Goal: Task Accomplishment & Management: Manage account settings

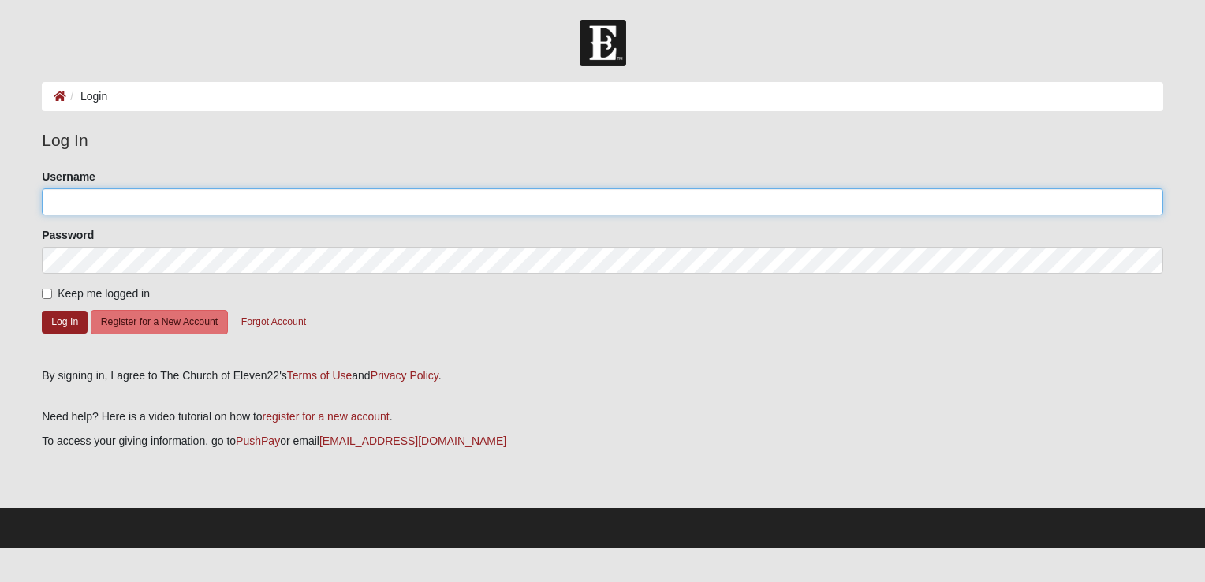
click at [353, 200] on input "Username" at bounding box center [603, 202] width 1122 height 27
type input "[EMAIL_ADDRESS][DOMAIN_NAME]"
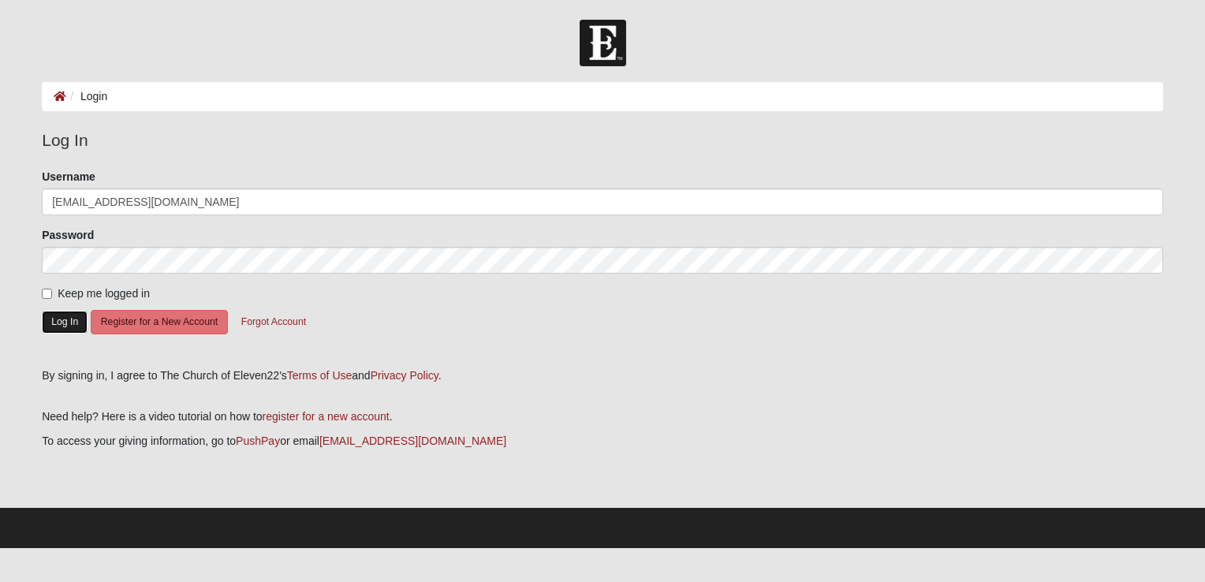
click at [68, 320] on button "Log In" at bounding box center [65, 322] width 46 height 23
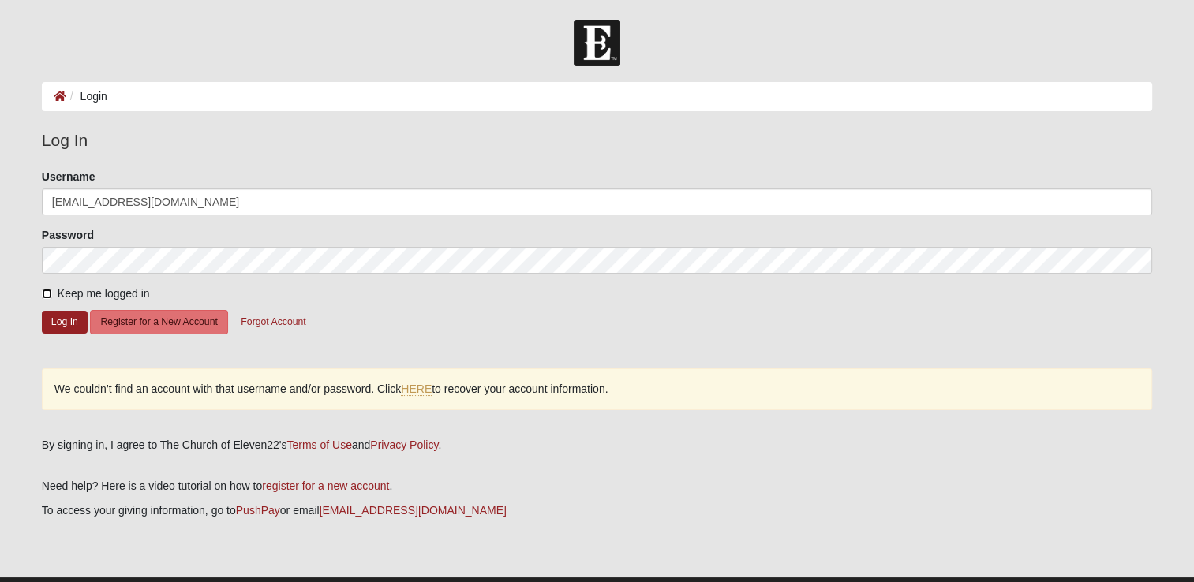
click at [46, 298] on input "Keep me logged in" at bounding box center [47, 294] width 10 height 10
checkbox input "true"
click at [295, 320] on button "Forgot Account" at bounding box center [272, 322] width 85 height 24
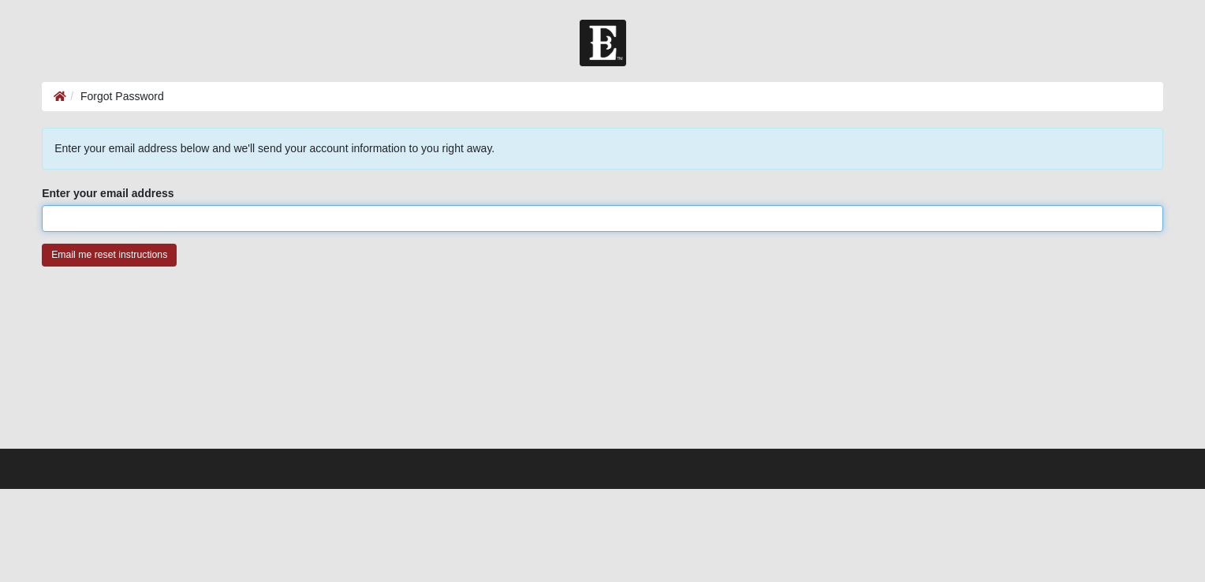
click at [261, 229] on input "Enter your email address" at bounding box center [603, 218] width 1122 height 27
type input "[EMAIL_ADDRESS][DOMAIN_NAME]"
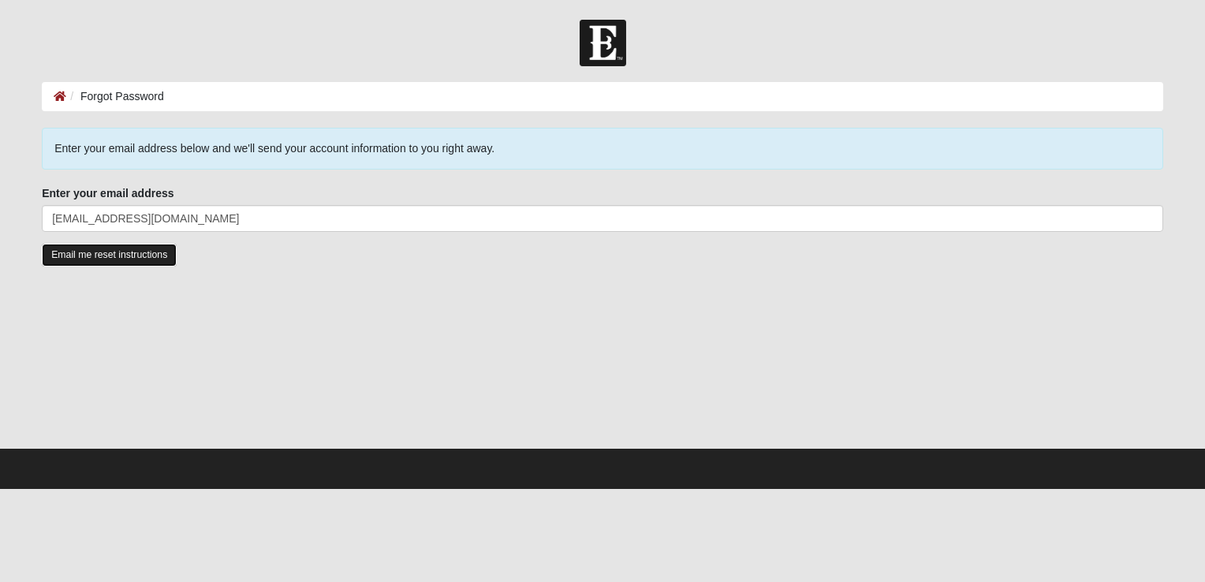
click at [121, 255] on input "Email me reset instructions" at bounding box center [109, 255] width 135 height 23
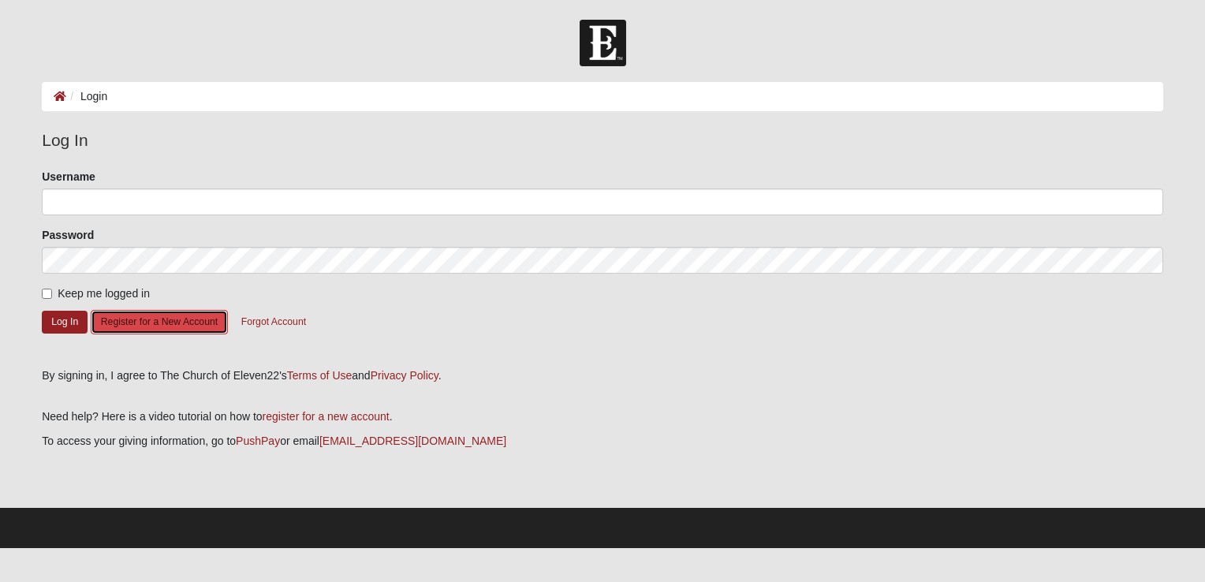
click at [186, 312] on button "Register for a New Account" at bounding box center [159, 322] width 137 height 24
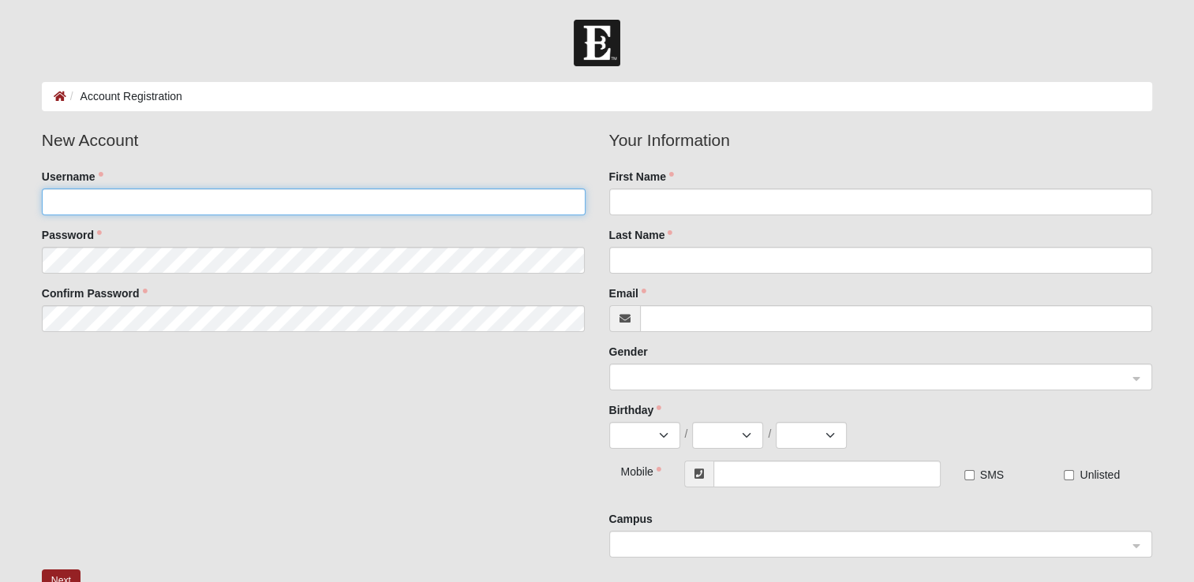
click at [173, 208] on input "Username" at bounding box center [314, 202] width 544 height 27
type input "[EMAIL_ADDRESS][DOMAIN_NAME]"
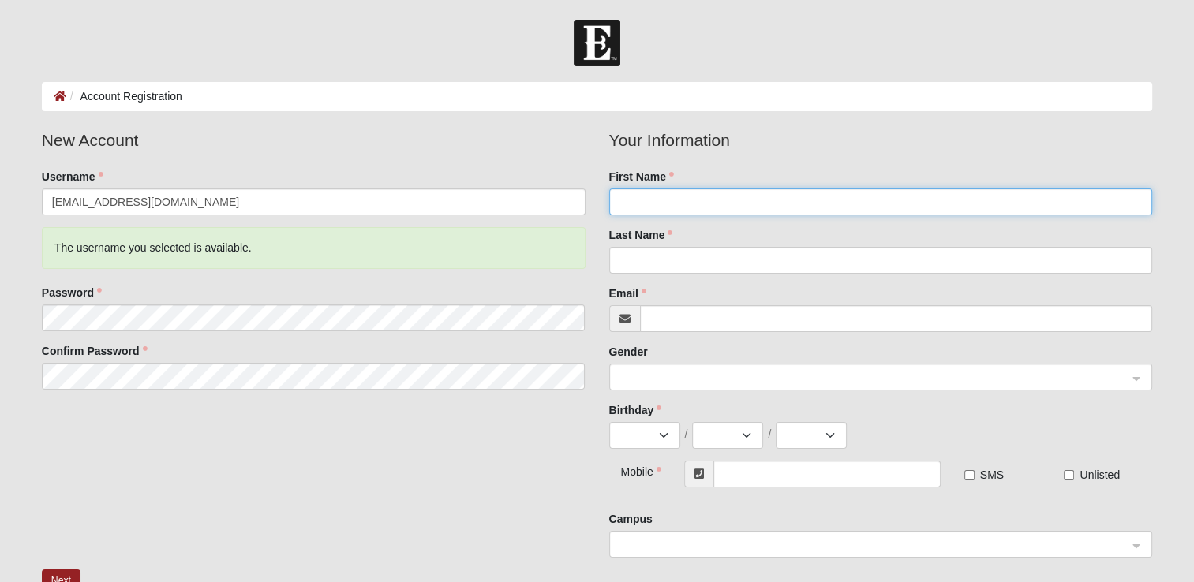
click at [761, 211] on input "First Name" at bounding box center [881, 202] width 544 height 27
type input "Jason"
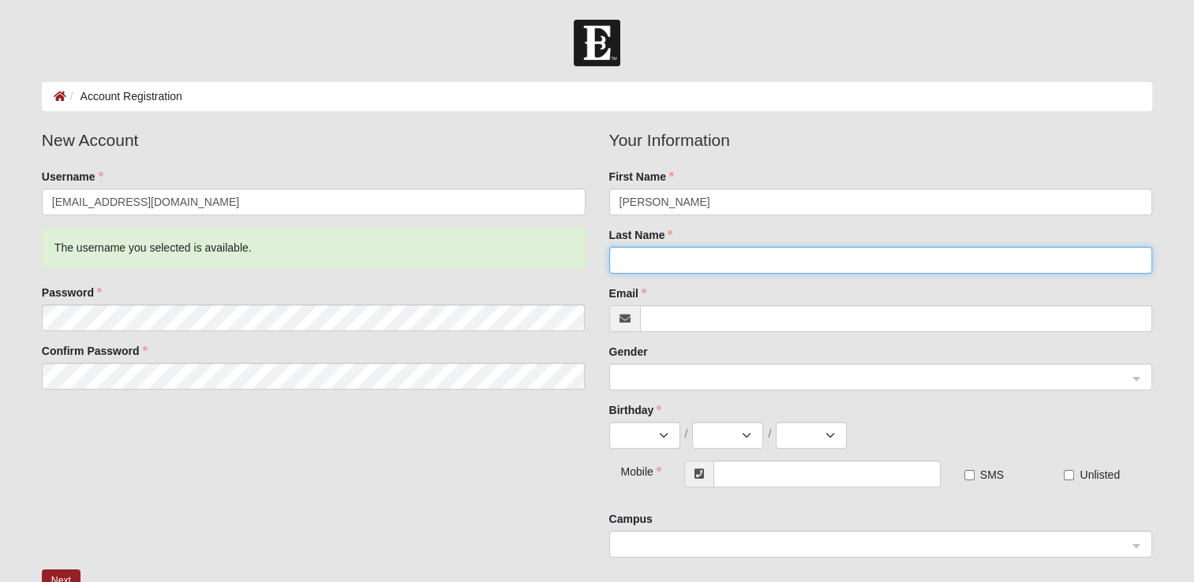
type input "Artz"
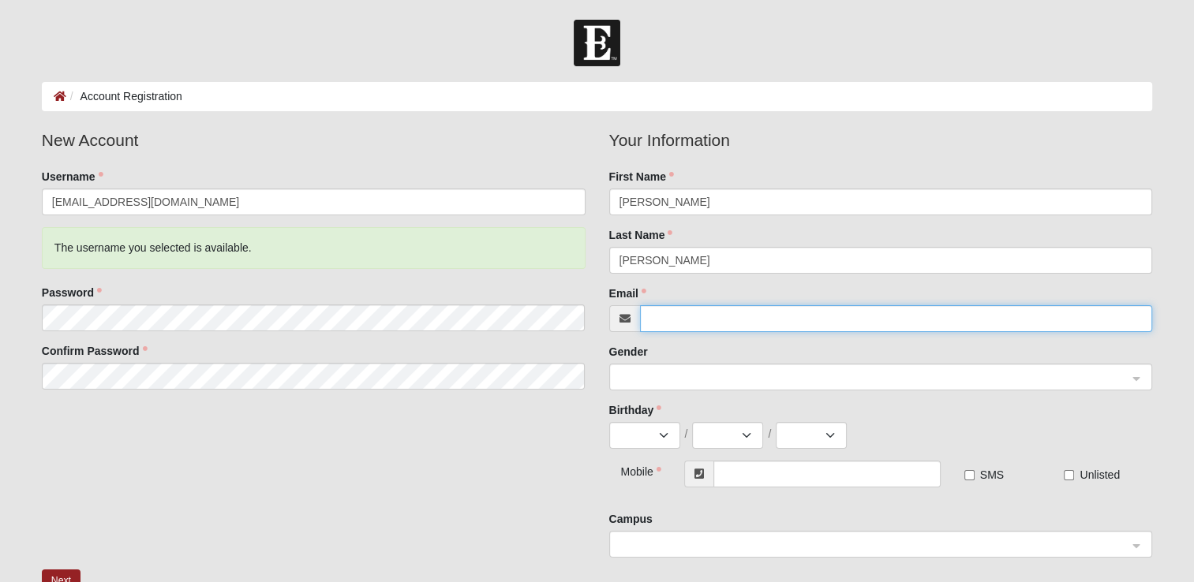
type input "[EMAIL_ADDRESS][DOMAIN_NAME]"
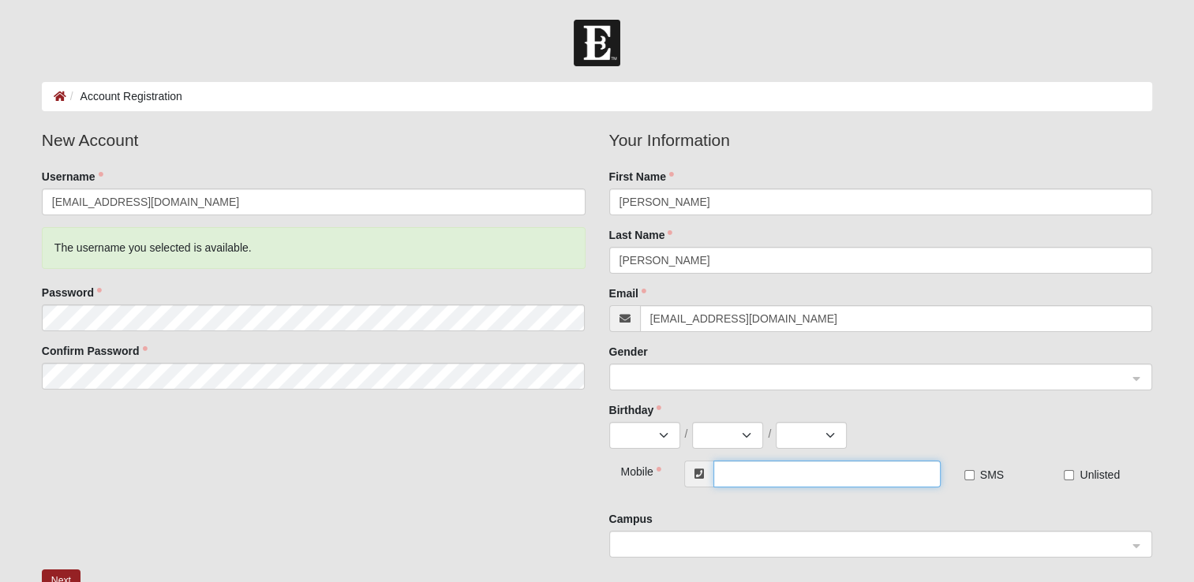
type input "[PHONE_NUMBER]"
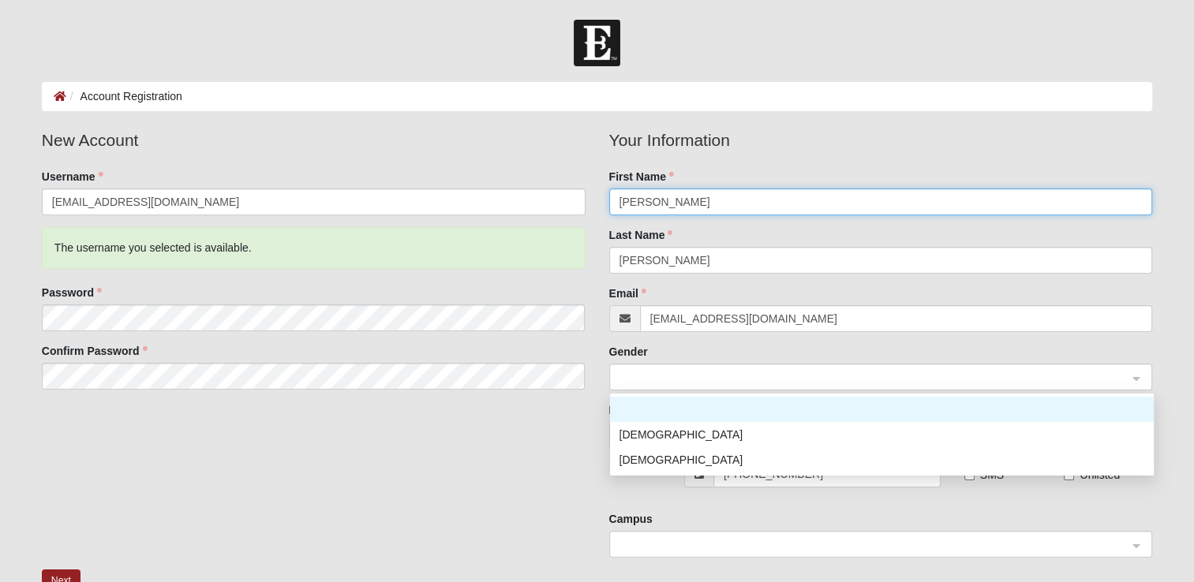
click at [688, 380] on span at bounding box center [873, 377] width 509 height 17
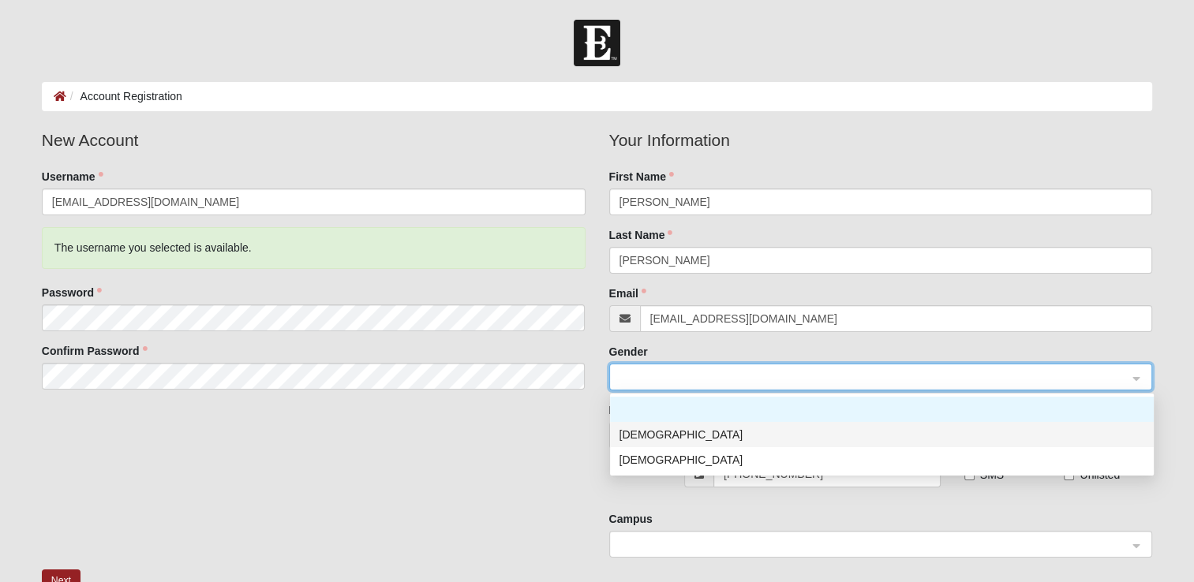
click at [671, 435] on div "[DEMOGRAPHIC_DATA]" at bounding box center [881, 434] width 525 height 17
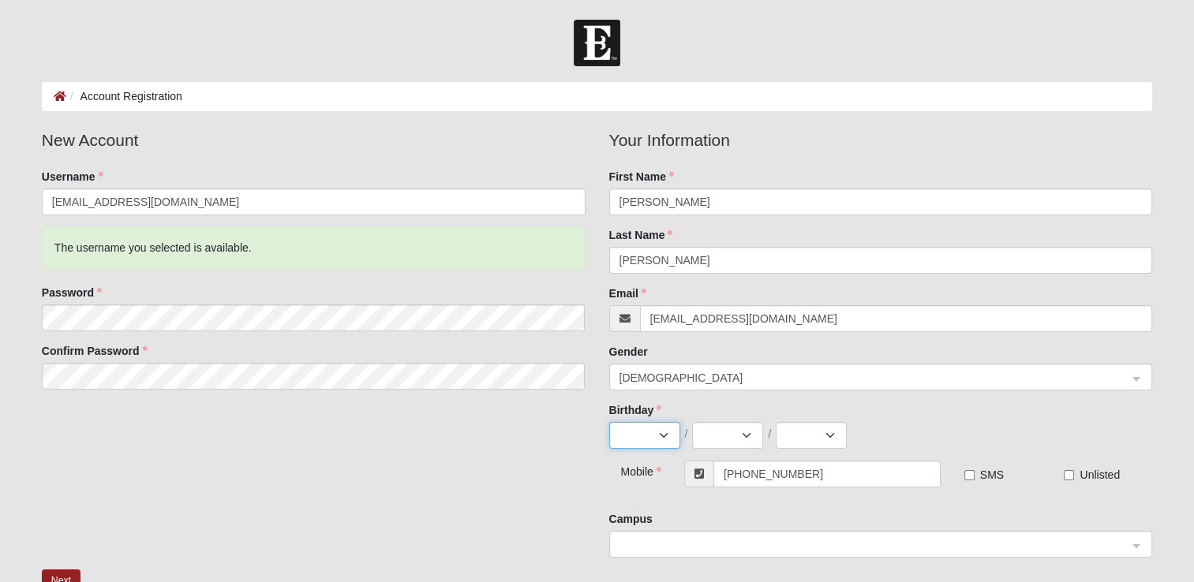
click at [660, 437] on select "Jan Feb Mar Apr May Jun Jul Aug Sep Oct Nov Dec" at bounding box center [644, 435] width 71 height 27
select select "12"
click at [609, 422] on select "Jan Feb Mar Apr May Jun Jul Aug Sep Oct Nov Dec" at bounding box center [644, 435] width 71 height 27
click at [727, 436] on select "1 2 3 4 5 6 7 8 9 10 11 12 13 14 15 16 17 18 19 20 21 22 23 24 25 26 27 28 29 3…" at bounding box center [727, 435] width 71 height 27
click at [692, 422] on select "1 2 3 4 5 6 7 8 9 10 11 12 13 14 15 16 17 18 19 20 21 22 23 24 25 26 27 28 29 3…" at bounding box center [727, 435] width 71 height 27
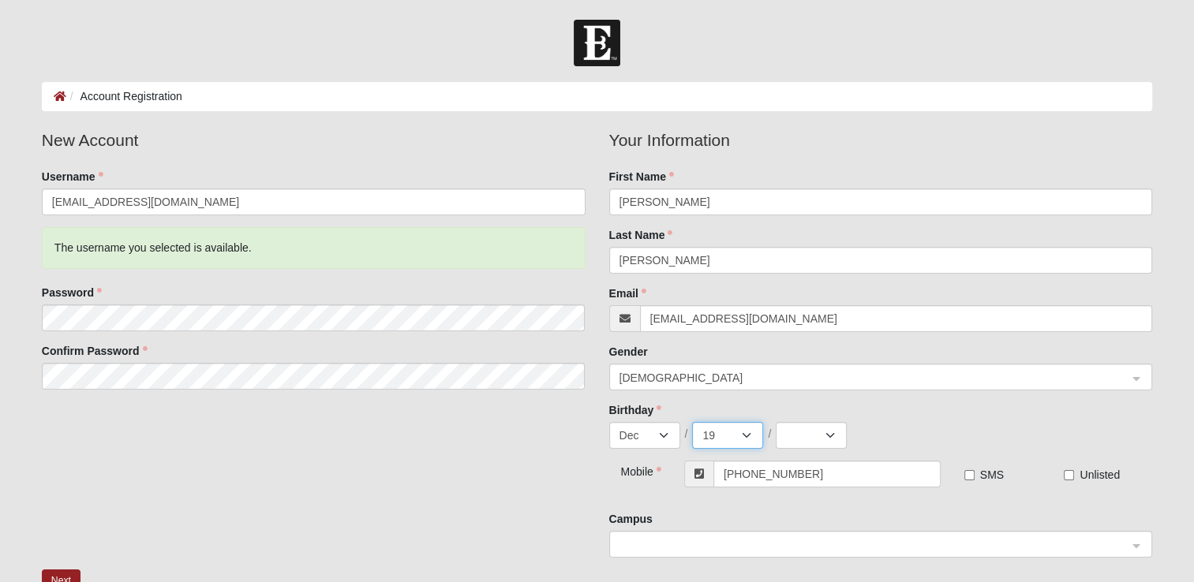
click at [746, 436] on select "1 2 3 4 5 6 7 8 9 10 11 12 13 14 15 16 17 18 19 20 21 22 23 24 25 26 27 28 29 3…" at bounding box center [727, 435] width 71 height 27
select select "27"
click at [692, 422] on select "1 2 3 4 5 6 7 8 9 10 11 12 13 14 15 16 17 18 19 20 21 22 23 24 25 26 27 28 29 3…" at bounding box center [727, 435] width 71 height 27
click at [807, 435] on select "2025 2024 2023 2022 2021 2020 2019 2018 2017 2016 2015 2014 2013 2012 2011 2010…" at bounding box center [811, 435] width 71 height 27
select select "1972"
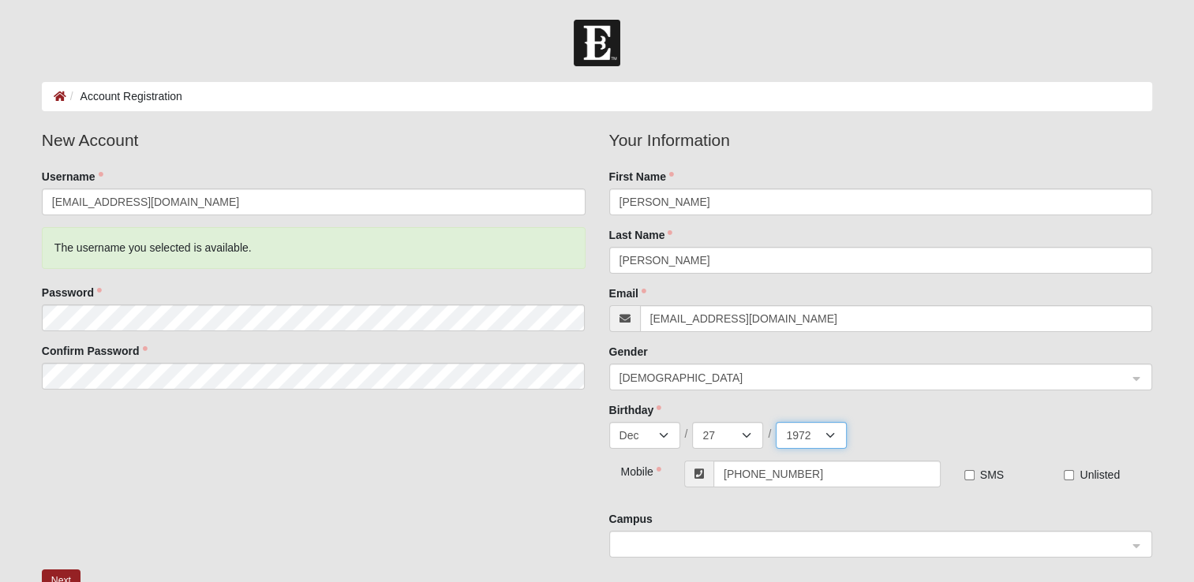
click at [776, 422] on select "2025 2024 2023 2022 2021 2020 2019 2018 2017 2016 2015 2014 2013 2012 2011 2010…" at bounding box center [811, 435] width 71 height 27
click at [972, 479] on input "SMS" at bounding box center [969, 475] width 10 height 10
checkbox input "true"
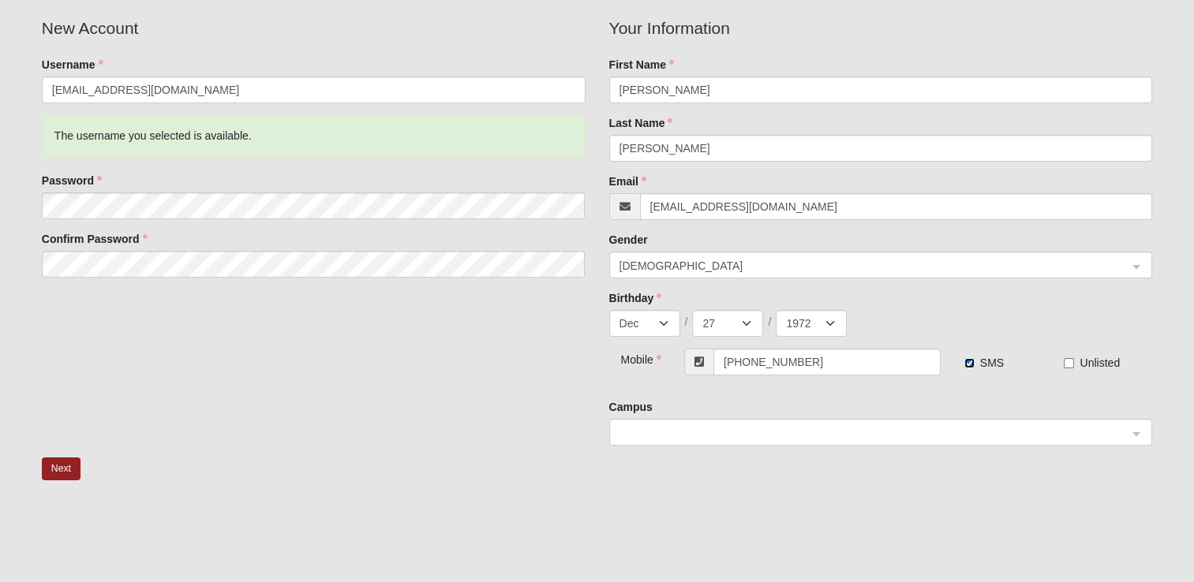
scroll to position [115, 0]
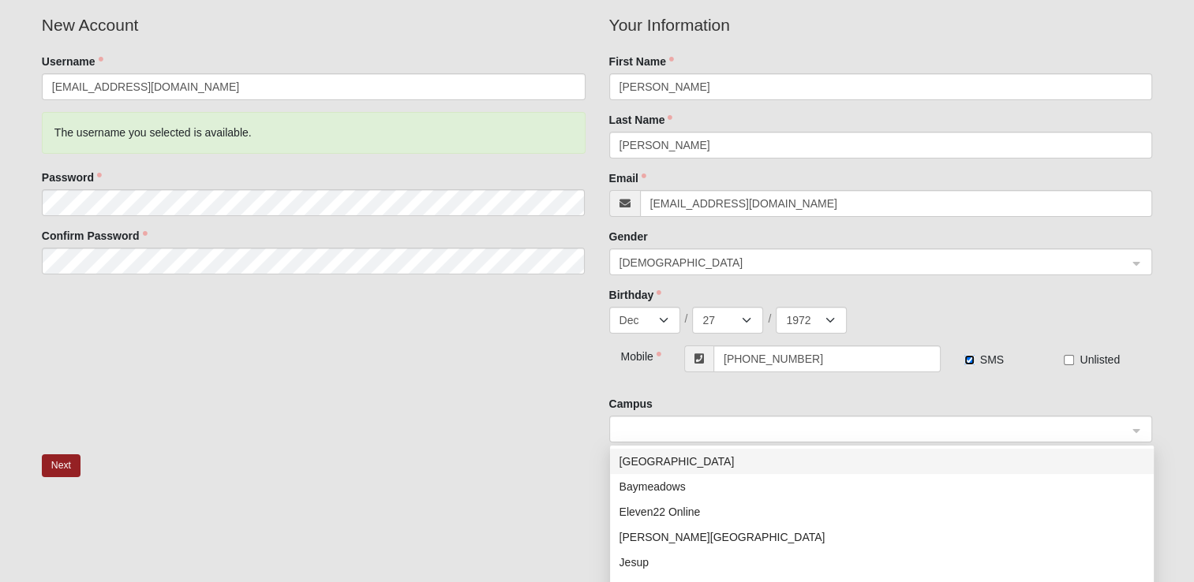
click at [888, 442] on span at bounding box center [876, 430] width 514 height 27
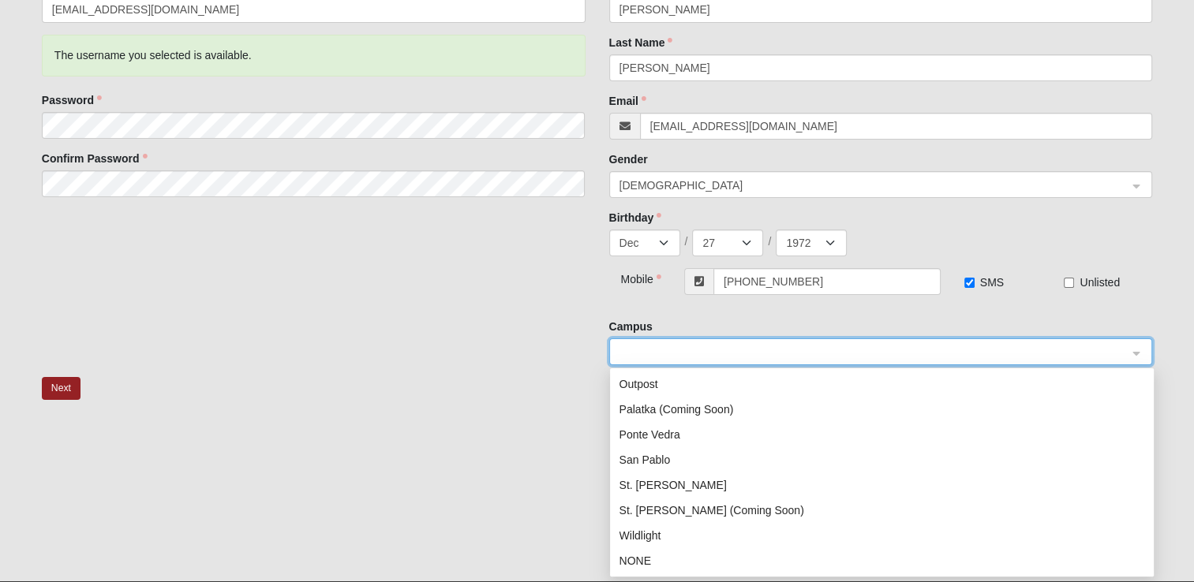
scroll to position [231, 0]
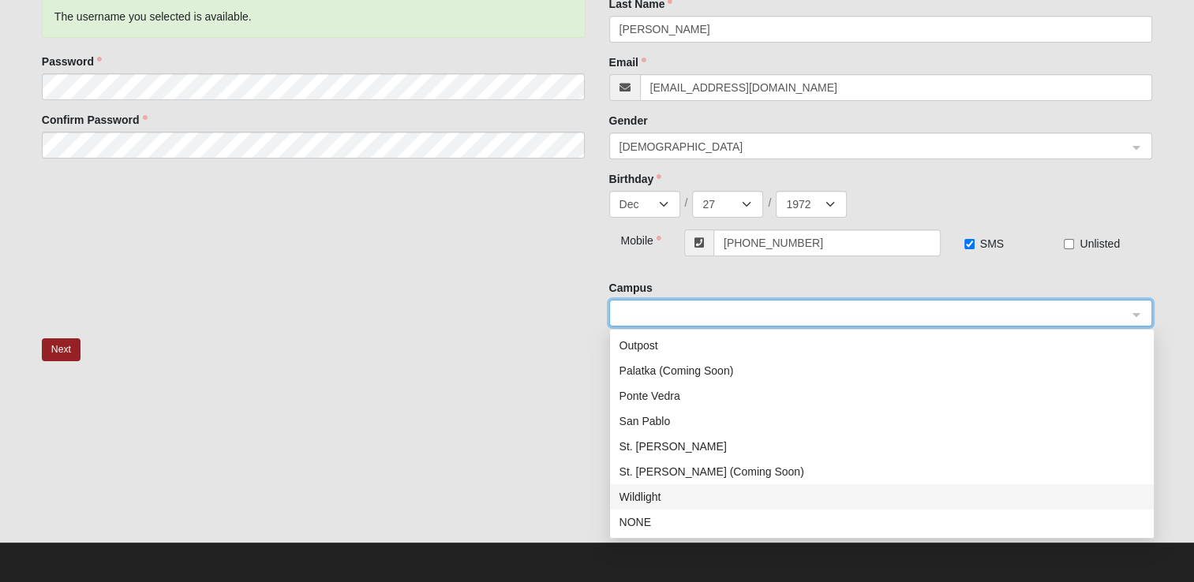
click at [687, 499] on div "Wildlight" at bounding box center [881, 496] width 525 height 17
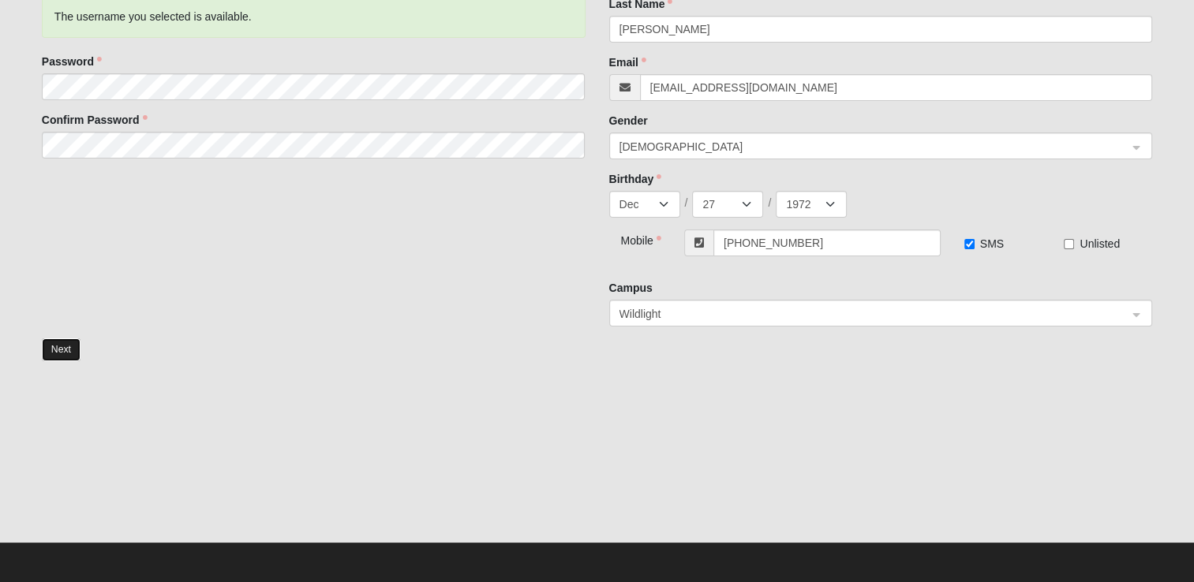
click at [51, 345] on button "Next" at bounding box center [61, 349] width 39 height 23
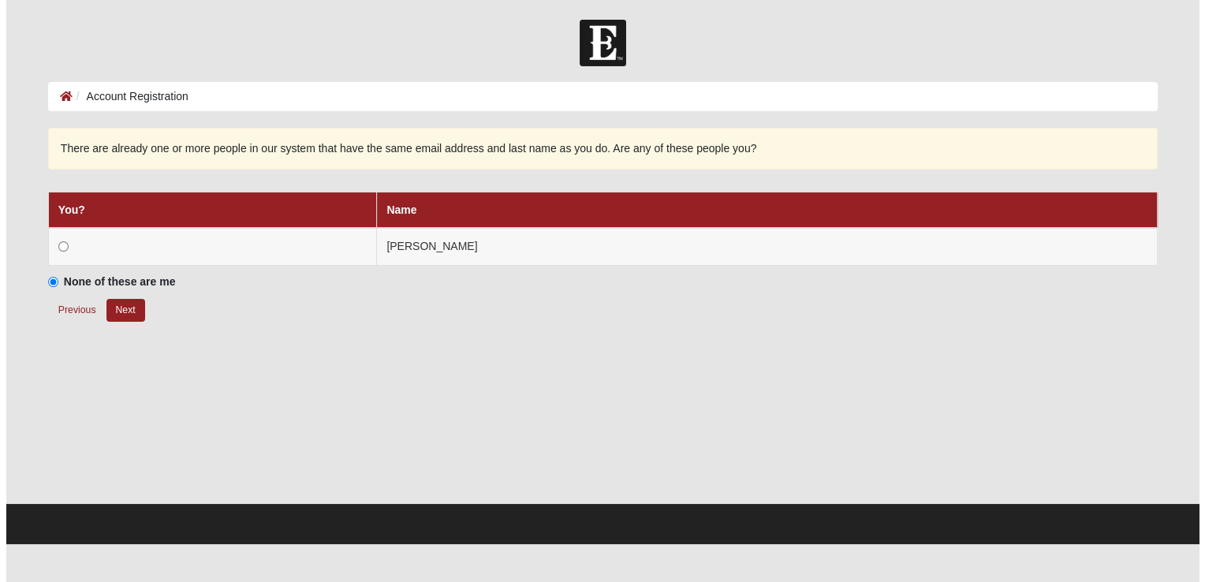
scroll to position [0, 0]
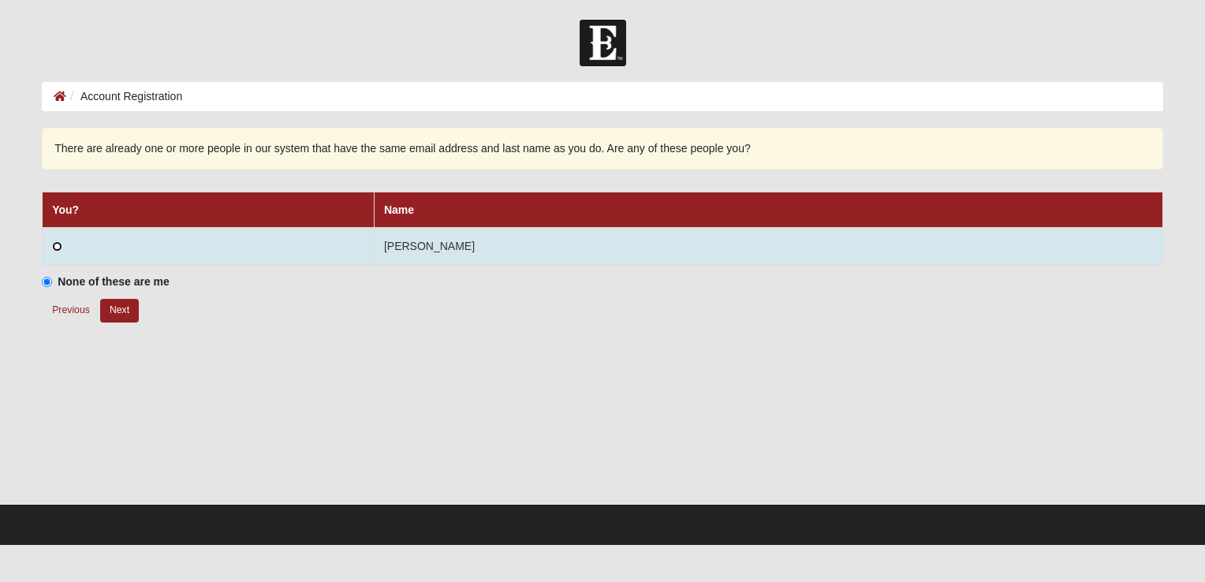
click at [58, 245] on input "radio" at bounding box center [57, 246] width 10 height 10
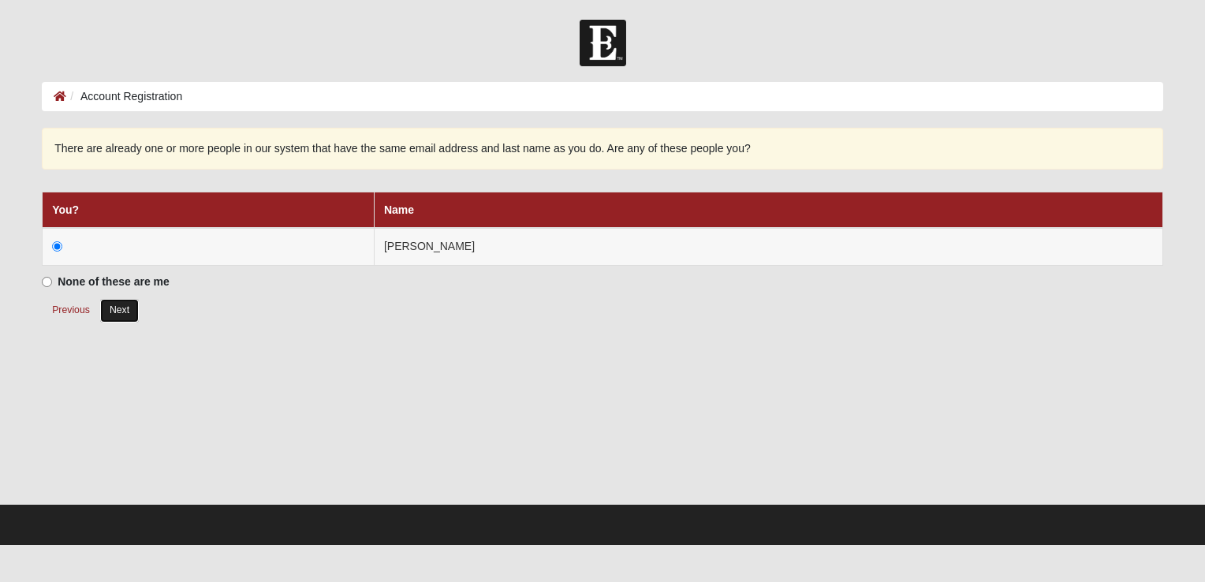
click at [125, 314] on button "Next" at bounding box center [119, 310] width 39 height 23
radio input "true"
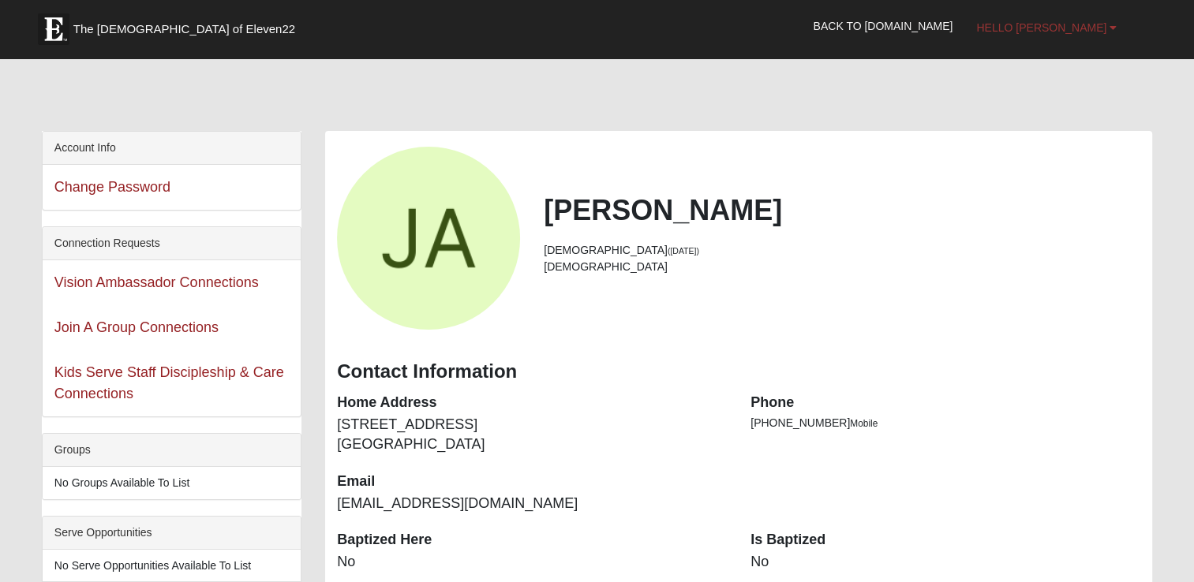
click at [1116, 42] on link "Hello [PERSON_NAME]" at bounding box center [1046, 27] width 164 height 39
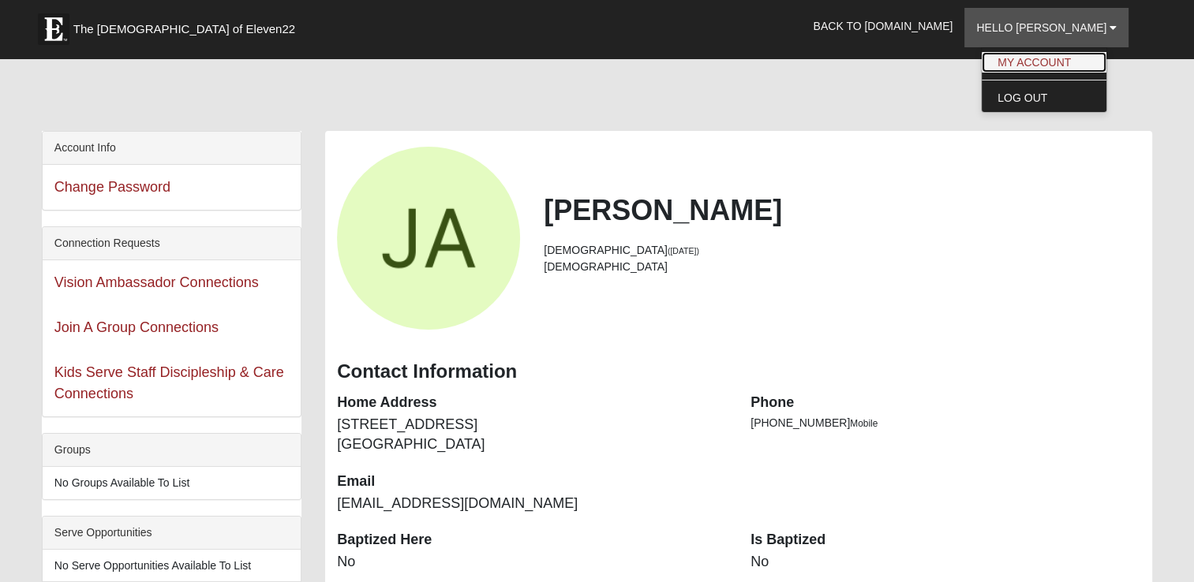
click at [1106, 59] on link "My Account" at bounding box center [1043, 62] width 125 height 21
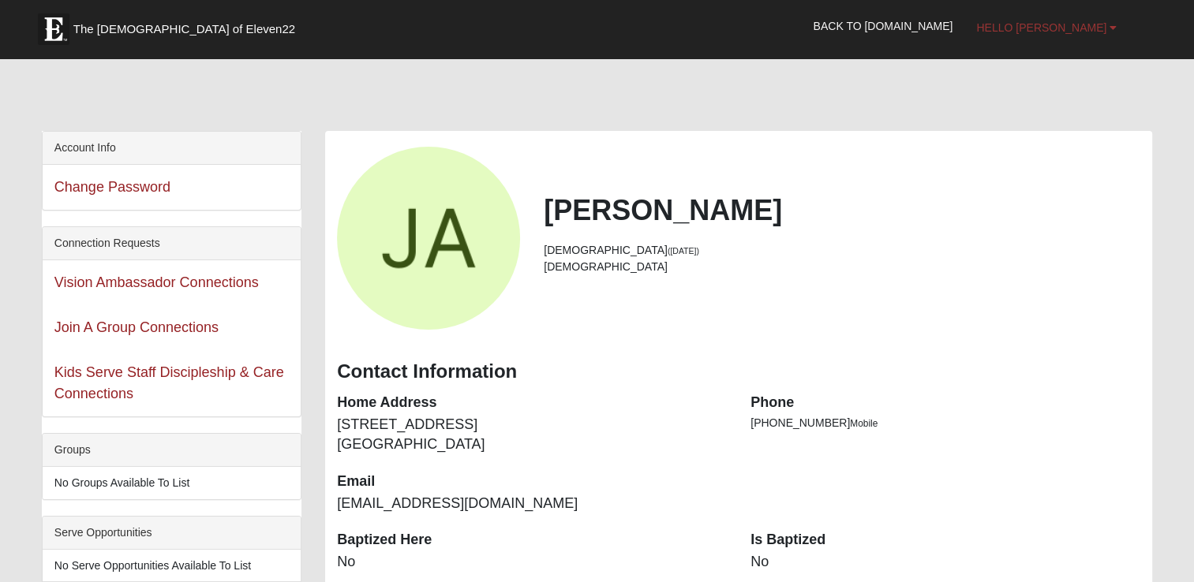
click at [1070, 25] on span "Hello [PERSON_NAME]" at bounding box center [1041, 27] width 130 height 13
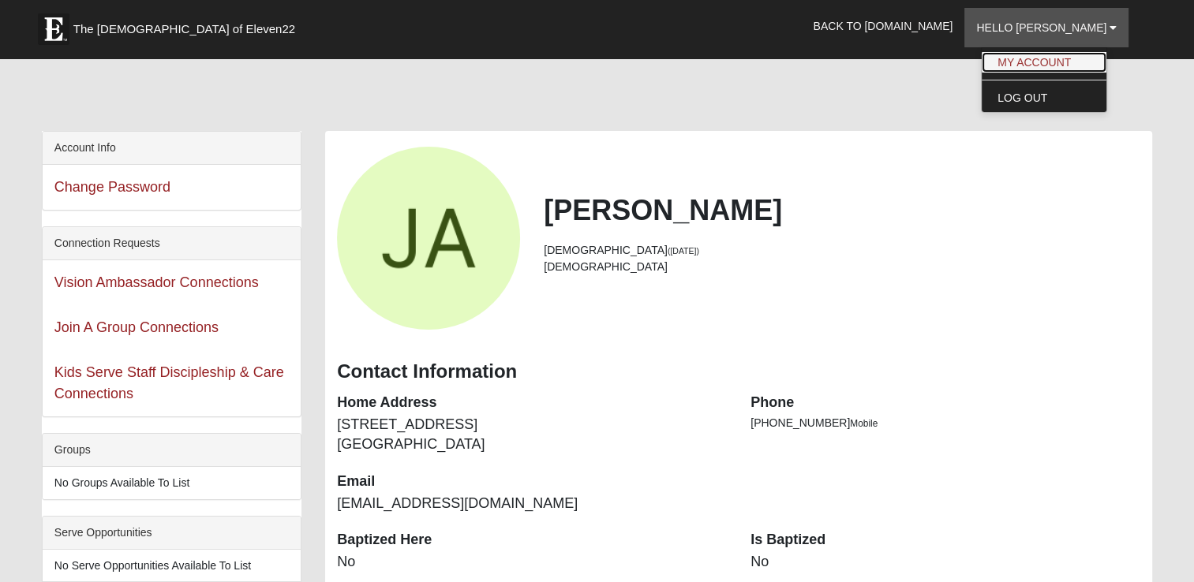
click at [1071, 63] on link "My Account" at bounding box center [1043, 62] width 125 height 21
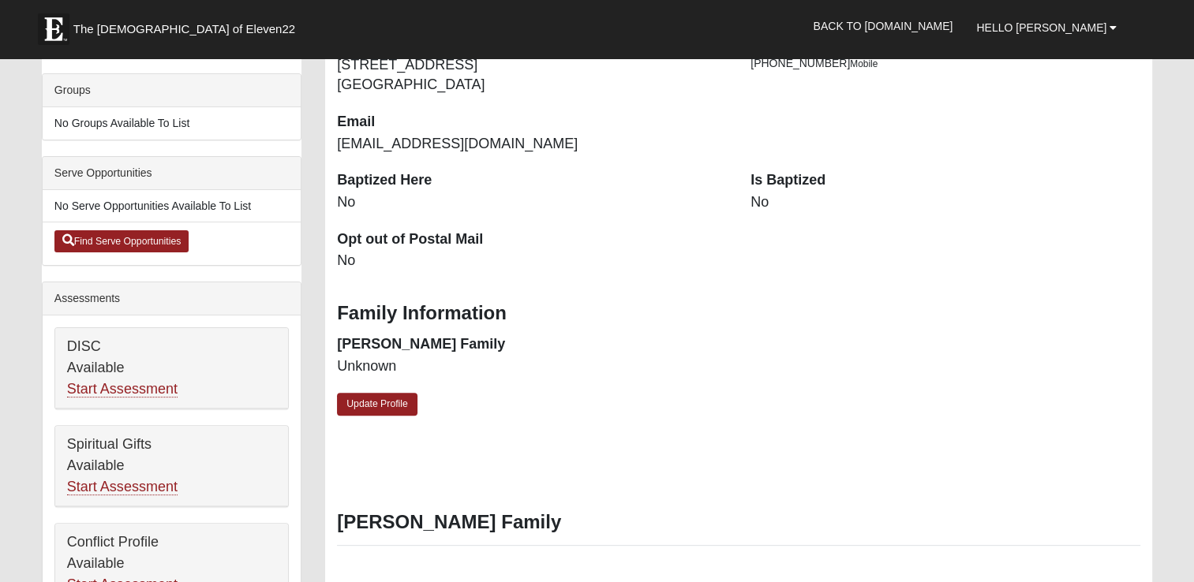
scroll to position [366, 0]
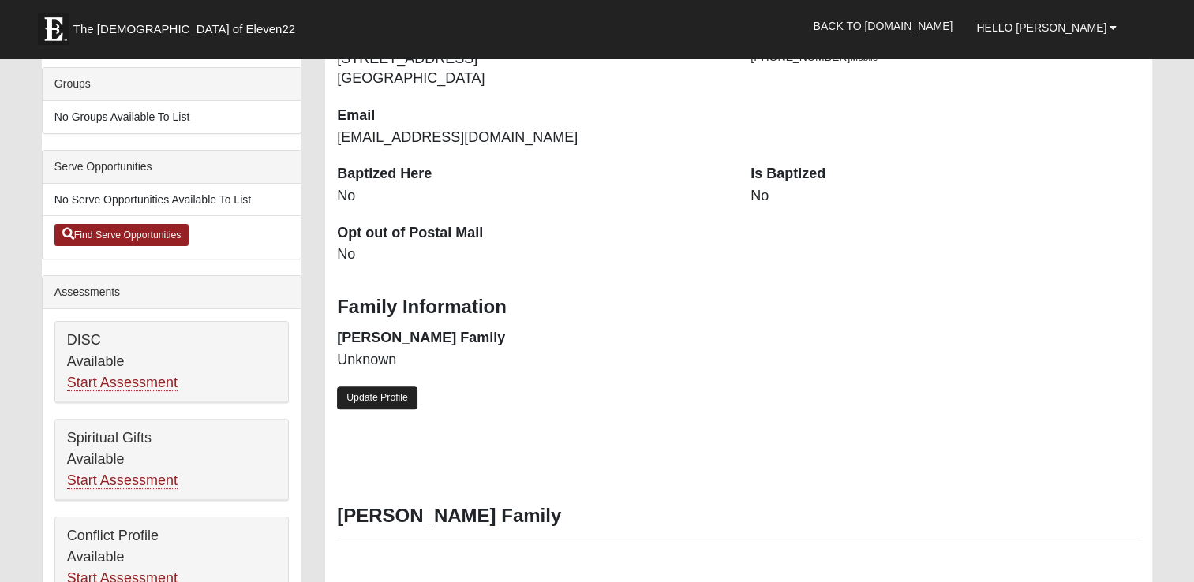
click at [379, 399] on link "Update Profile" at bounding box center [377, 398] width 80 height 23
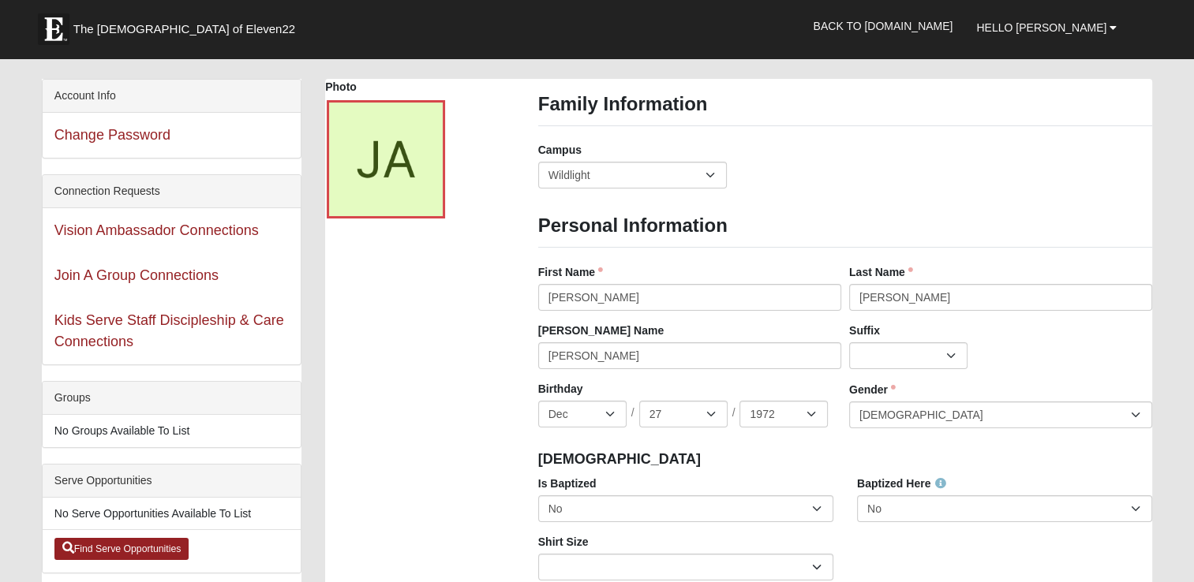
scroll to position [38, 0]
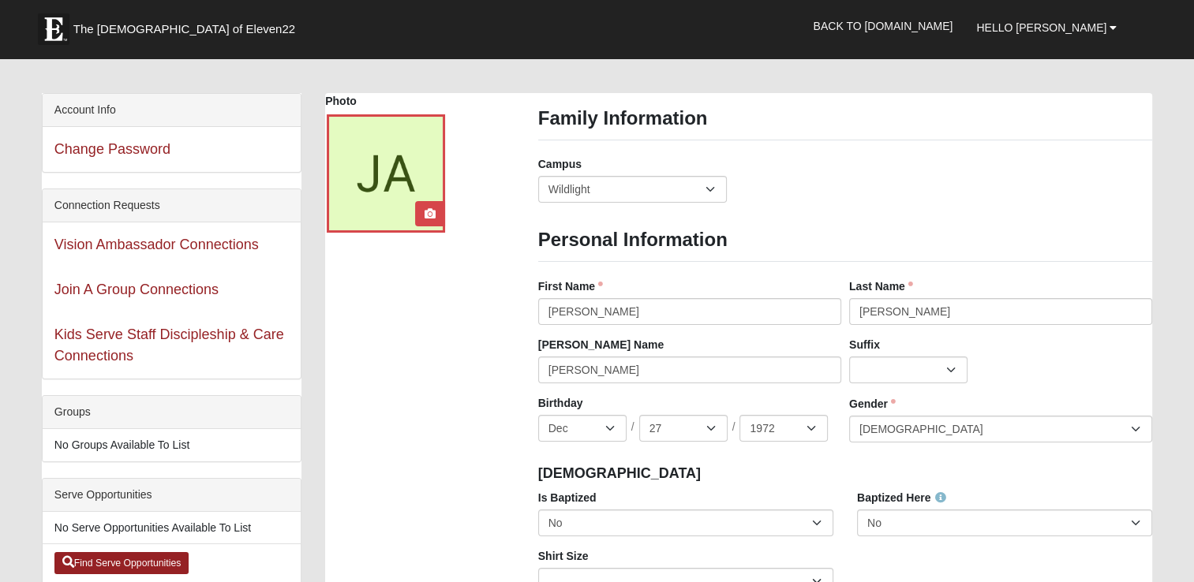
click at [388, 212] on div at bounding box center [386, 173] width 118 height 118
click at [426, 210] on icon at bounding box center [429, 213] width 11 height 11
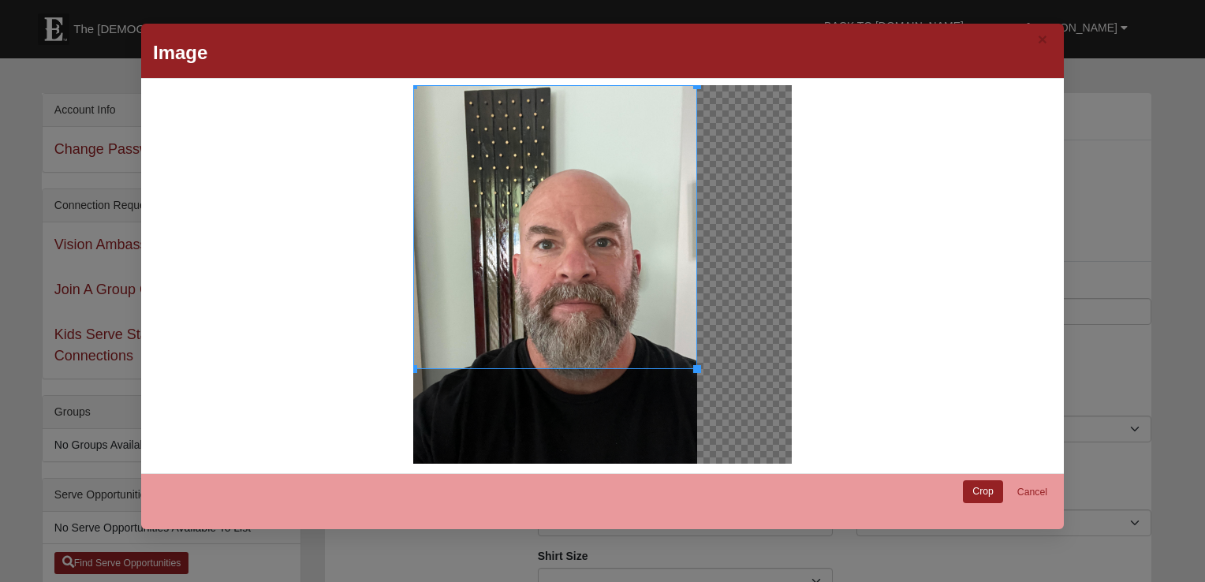
drag, startPoint x: 574, startPoint y: 369, endPoint x: 574, endPoint y: 379, distance: 9.5
click at [574, 379] on div at bounding box center [555, 274] width 284 height 379
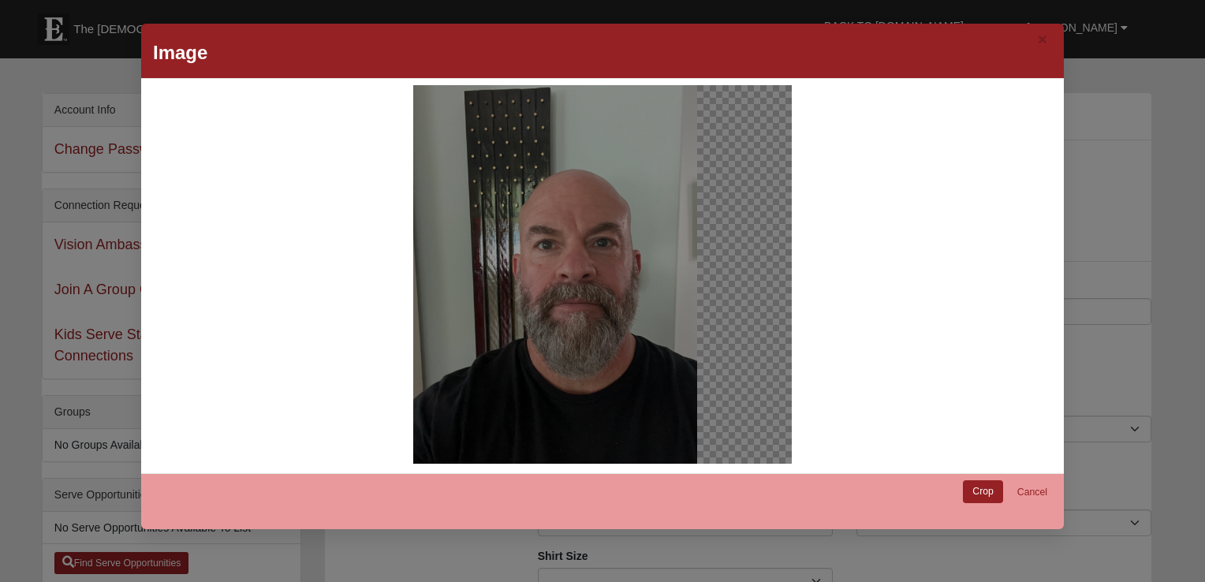
click at [574, 379] on div at bounding box center [555, 275] width 287 height 382
click at [495, 193] on div at bounding box center [555, 275] width 287 height 382
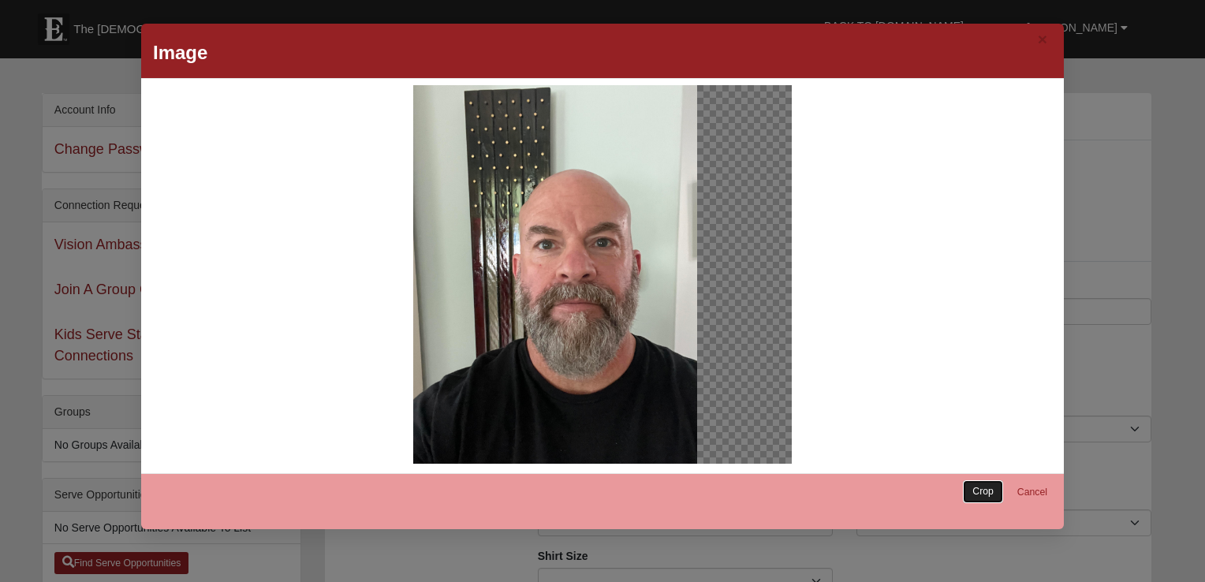
click at [981, 484] on link "Crop" at bounding box center [983, 491] width 40 height 23
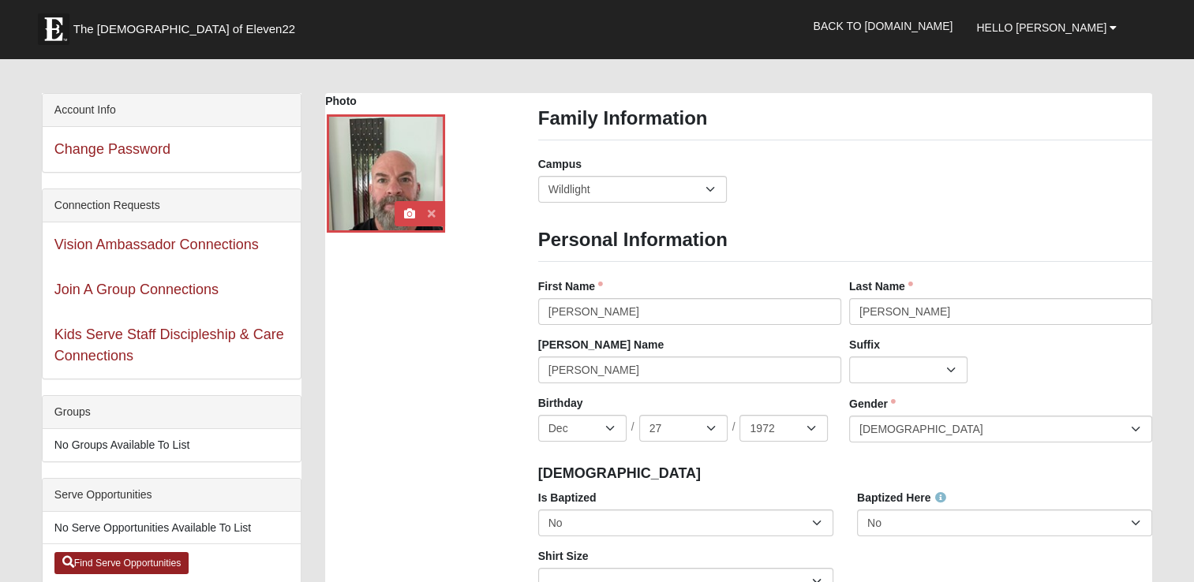
click at [432, 213] on icon at bounding box center [432, 213] width 8 height 11
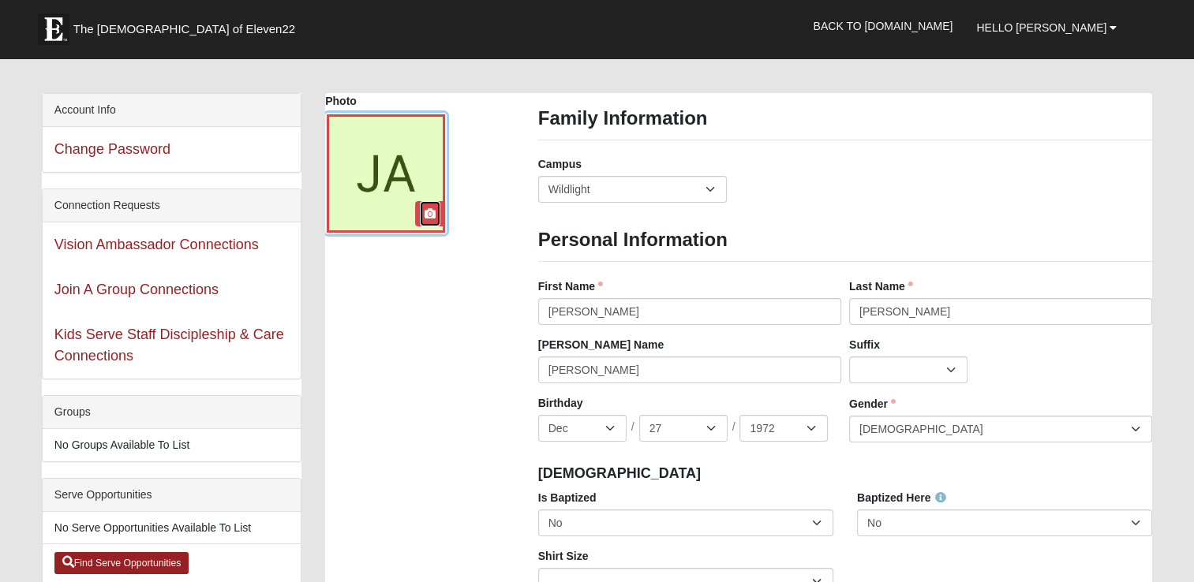
click at [432, 213] on icon at bounding box center [429, 213] width 11 height 11
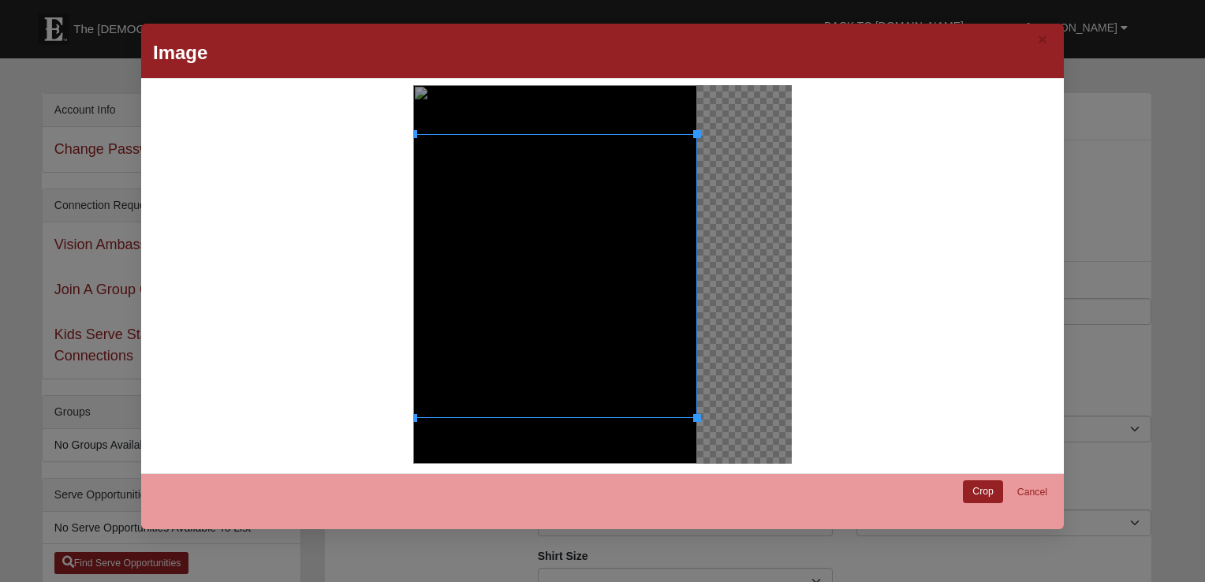
drag, startPoint x: 508, startPoint y: 230, endPoint x: 527, endPoint y: 278, distance: 52.5
click at [527, 278] on div at bounding box center [555, 276] width 284 height 284
click at [989, 483] on link "Crop" at bounding box center [983, 491] width 40 height 23
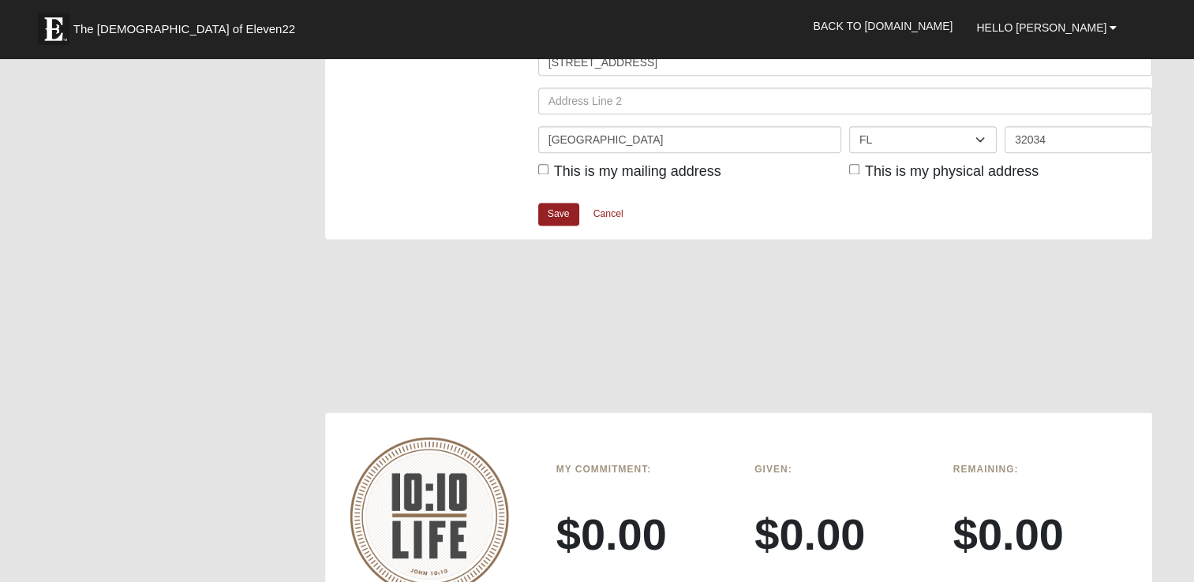
scroll to position [2050, 0]
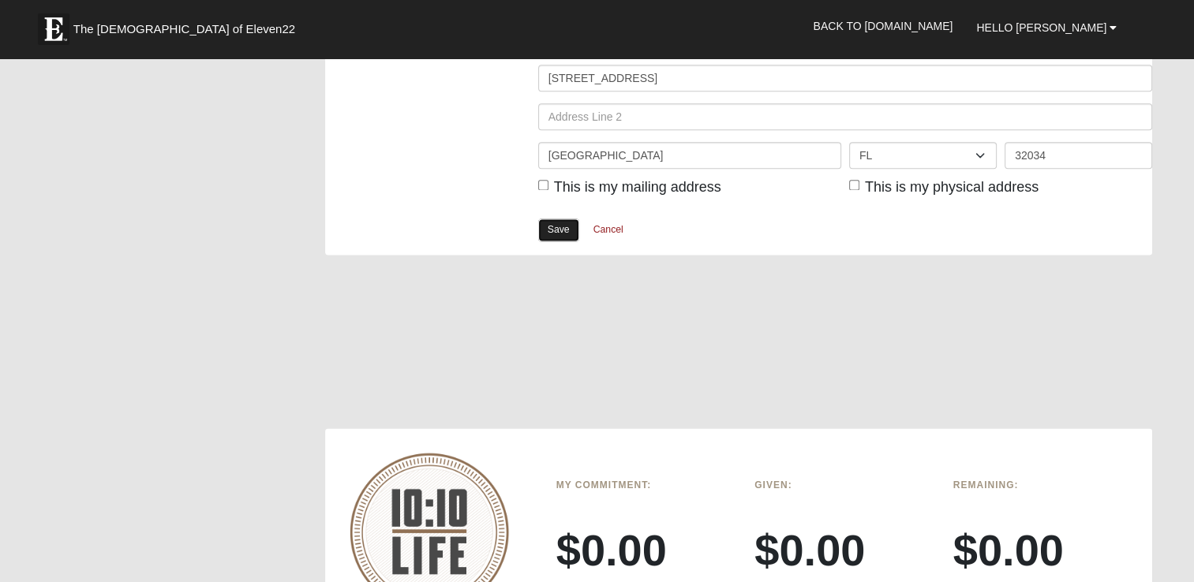
click at [554, 233] on link "Save" at bounding box center [558, 230] width 41 height 23
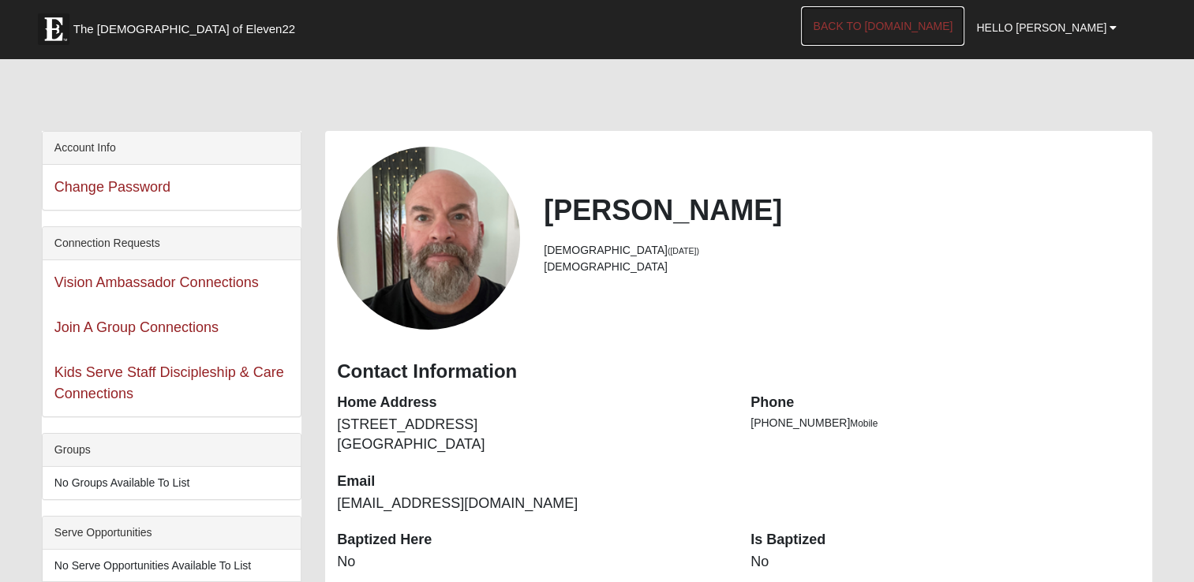
click at [903, 21] on link "Back to [DOMAIN_NAME]" at bounding box center [882, 25] width 163 height 39
